Goal: Task Accomplishment & Management: Use online tool/utility

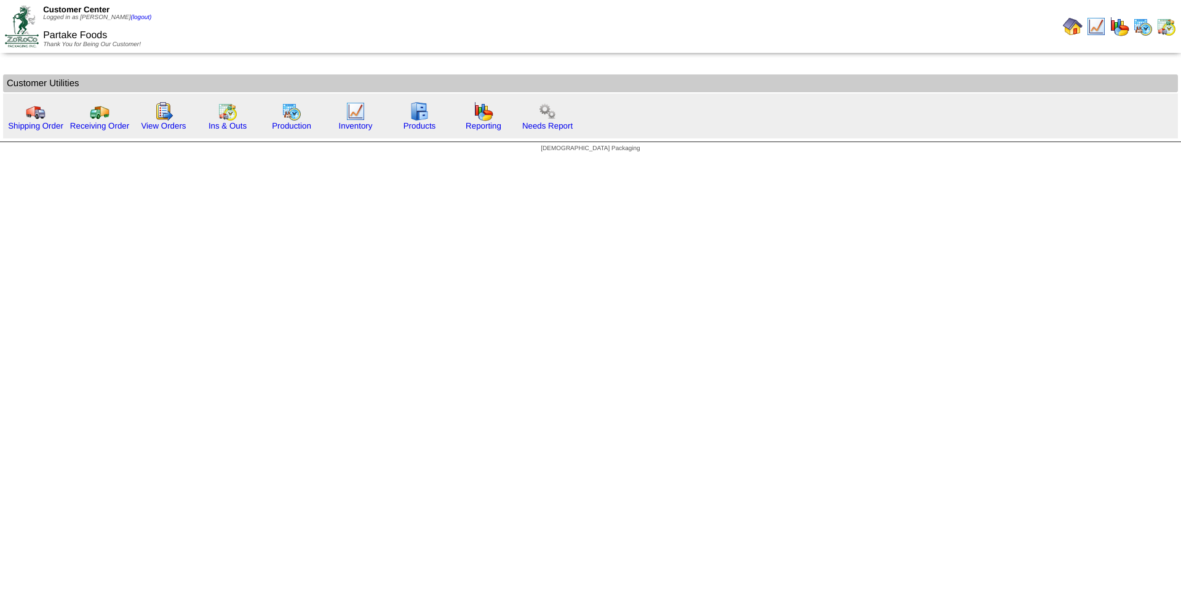
click at [285, 159] on html "Customer Center Logged in as [PERSON_NAME] (logout) Partake Foods Thank You for…" at bounding box center [590, 79] width 1181 height 159
click at [26, 128] on link "Shipping Order" at bounding box center [35, 125] width 55 height 9
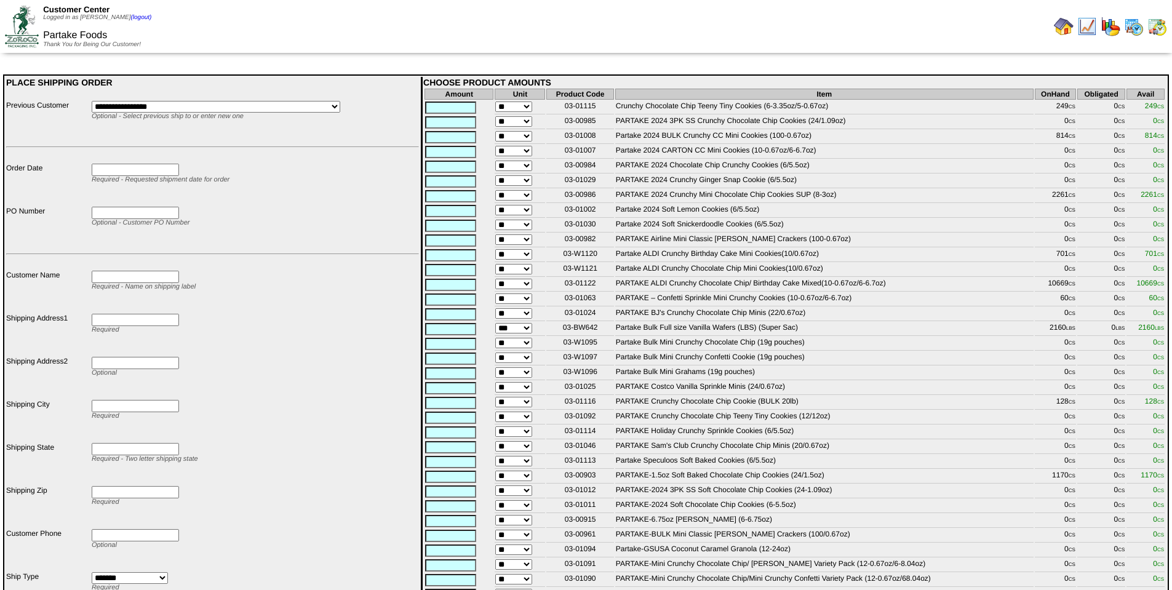
click at [1064, 27] on img at bounding box center [1064, 27] width 20 height 20
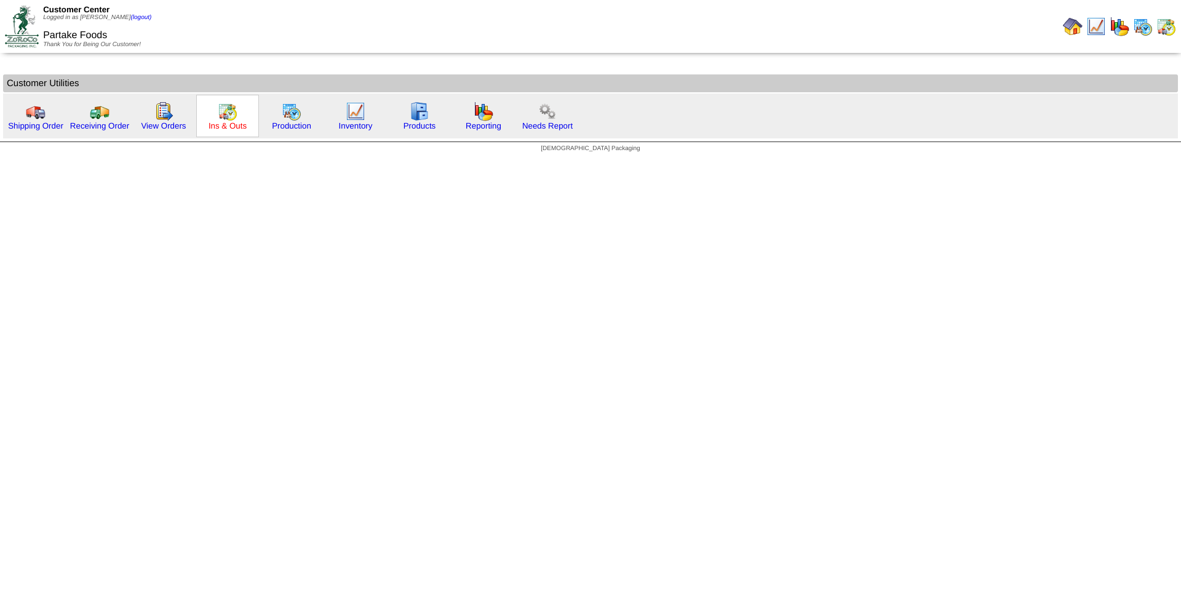
click at [217, 127] on link "Ins & Outs" at bounding box center [228, 125] width 38 height 9
